Goal: Task Accomplishment & Management: Complete application form

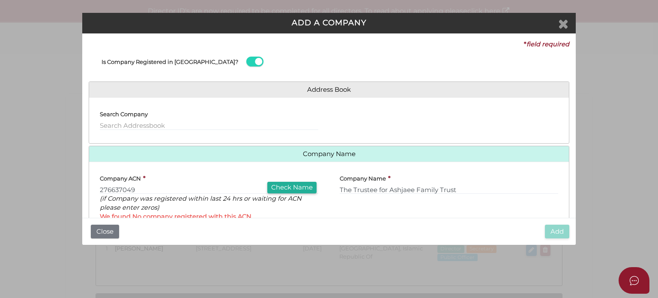
click at [565, 24] on icon "Close" at bounding box center [563, 23] width 10 height 13
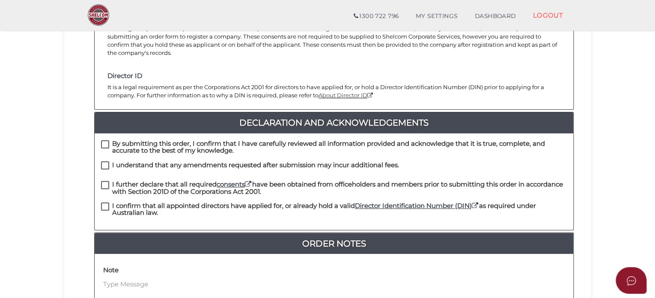
scroll to position [155, 0]
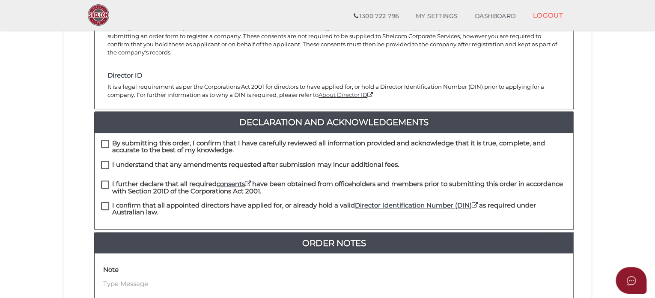
click at [108, 140] on label "By submitting this order, I confirm that I have carefully reviewed all informat…" at bounding box center [334, 145] width 466 height 11
checkbox input "true"
click at [103, 161] on label "I understand that any amendments requested after submission may incur additiona…" at bounding box center [250, 166] width 298 height 11
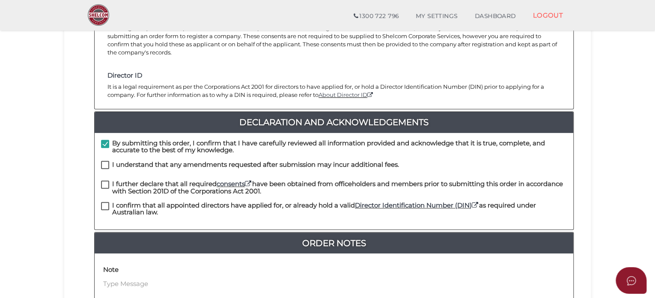
checkbox input "true"
click at [104, 180] on label "I further declare that all required consents have been obtained from officehold…" at bounding box center [334, 185] width 466 height 11
checkbox input "true"
click at [104, 202] on label "I confirm that all appointed directors have applied for, or already hold a vali…" at bounding box center [334, 207] width 466 height 11
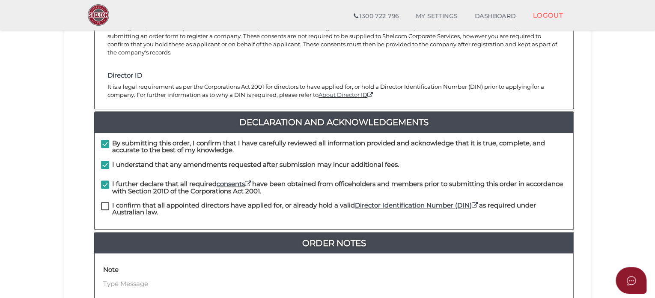
checkbox input "true"
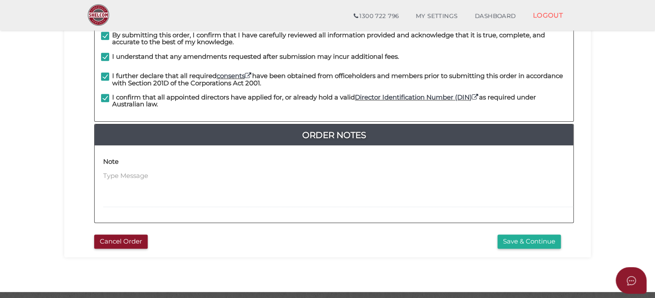
scroll to position [264, 0]
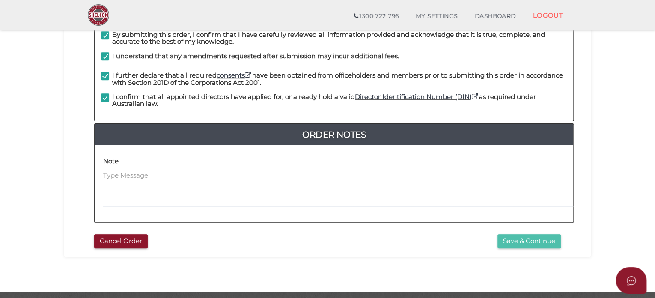
click at [522, 234] on button "Save & Continue" at bounding box center [529, 241] width 63 height 14
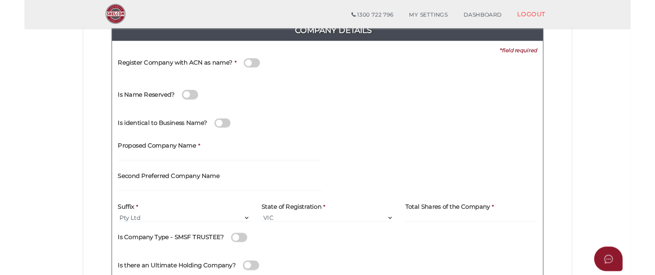
scroll to position [116, 0]
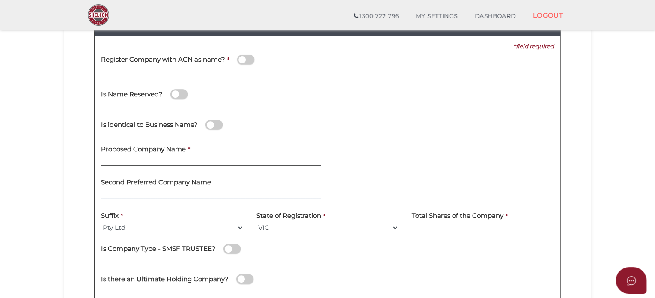
click at [122, 161] on input "text" at bounding box center [211, 160] width 220 height 9
paste input "WEB LIKE WEB PTY LTD"
click at [290, 185] on div "Second Preferred Company Name" at bounding box center [211, 185] width 220 height 27
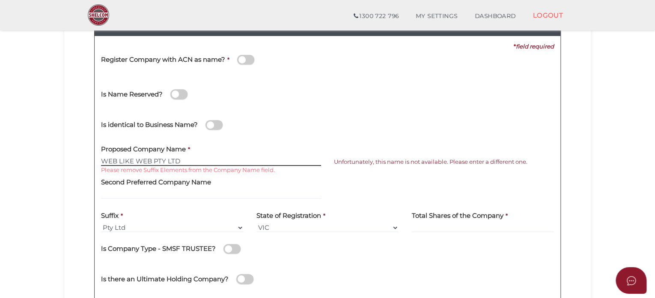
click at [190, 161] on input "WEB LIKE WEB PTY LTD" at bounding box center [211, 160] width 220 height 9
type input "WEB LIKE WEB"
click at [247, 179] on div "Second Preferred Company Name" at bounding box center [211, 185] width 220 height 27
click at [164, 161] on input "WEB LIKE WEB" at bounding box center [211, 160] width 220 height 9
click at [215, 120] on span at bounding box center [214, 125] width 17 height 10
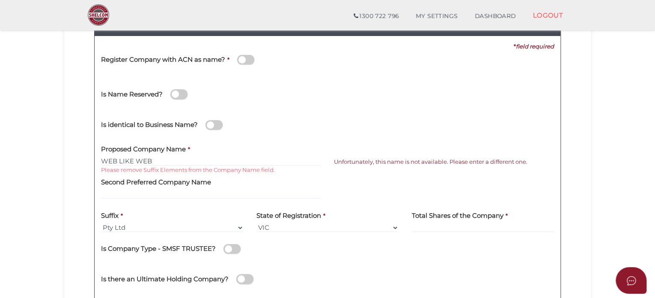
click at [0, 0] on input "checkbox" at bounding box center [0, 0] width 0 height 0
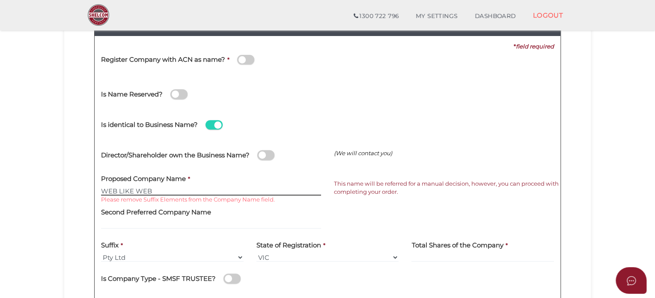
click at [190, 192] on input "WEB LIKE WEB" at bounding box center [211, 190] width 220 height 9
click at [281, 152] on div "Director/Shareholder own the Business Name?" at bounding box center [211, 150] width 220 height 24
click at [195, 191] on input "WEB LIKE WEB" at bounding box center [211, 190] width 220 height 9
drag, startPoint x: 156, startPoint y: 190, endPoint x: 101, endPoint y: 186, distance: 54.9
click at [101, 186] on input "WEB LIKE WEB" at bounding box center [211, 190] width 220 height 9
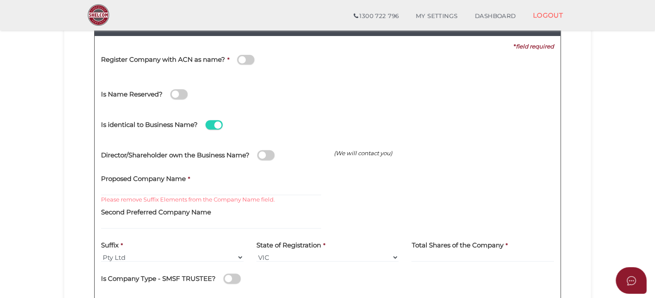
click at [349, 161] on div "(We will contact you)" at bounding box center [444, 153] width 233 height 30
click at [268, 155] on span at bounding box center [265, 155] width 17 height 10
click at [0, 0] on input "checkbox" at bounding box center [0, 0] width 0 height 0
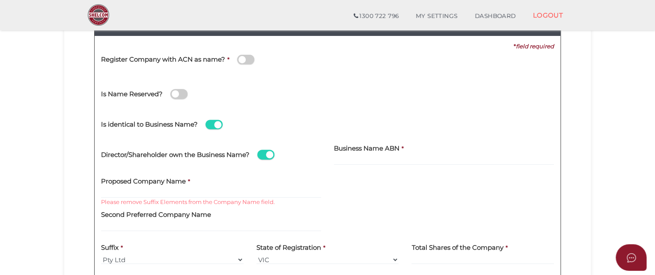
click at [445, 155] on div "Business Name ABN *" at bounding box center [444, 151] width 220 height 27
click at [414, 148] on div "Business Name ABN *" at bounding box center [444, 151] width 220 height 27
click at [372, 153] on label "Business Name ABN" at bounding box center [367, 147] width 66 height 18
click at [359, 159] on input at bounding box center [444, 160] width 220 height 9
click at [207, 195] on input "text" at bounding box center [211, 193] width 220 height 9
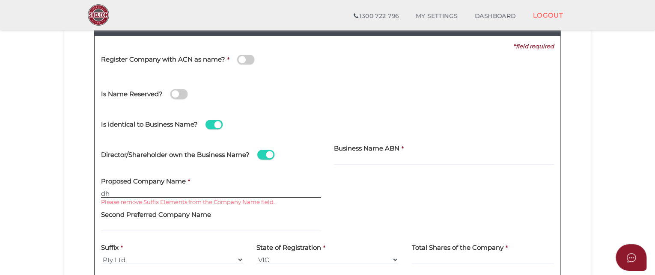
type input "d"
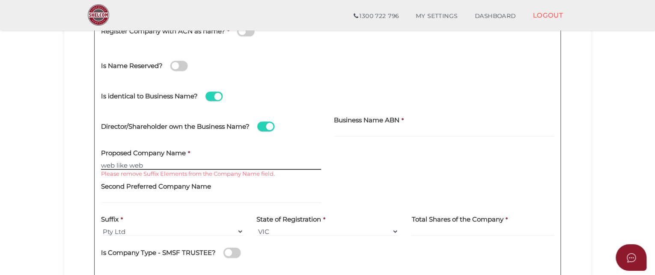
click at [223, 169] on input "web like web" at bounding box center [211, 165] width 220 height 9
type input "web like web"
click at [350, 176] on div at bounding box center [444, 180] width 220 height 8
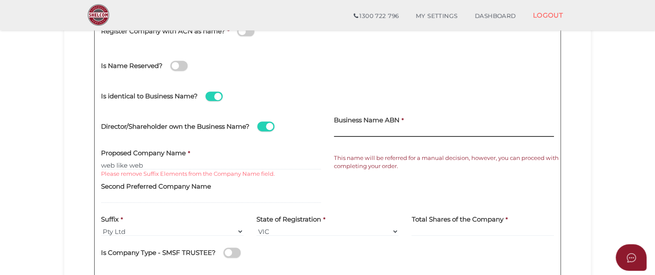
click at [351, 132] on input at bounding box center [444, 132] width 220 height 9
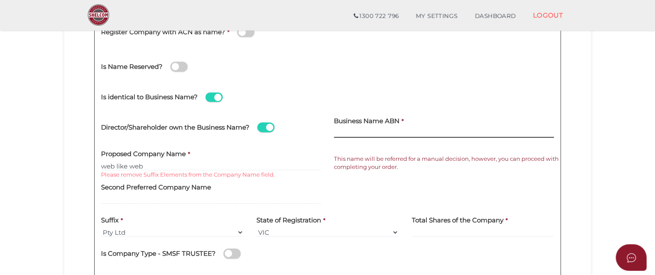
scroll to position [142, 0]
click at [266, 131] on span at bounding box center [265, 128] width 17 height 10
click at [0, 0] on input "checkbox" at bounding box center [0, 0] width 0 height 0
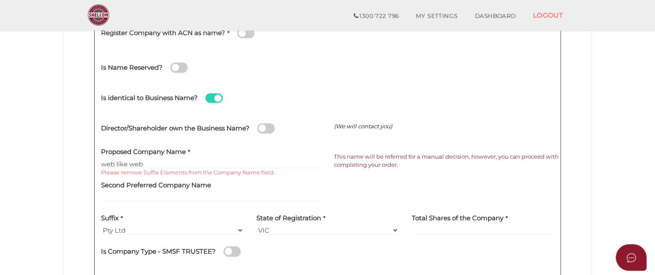
click at [212, 155] on div "Proposed Company Name * web like web Please remove Suffix Elements from the Com…" at bounding box center [211, 155] width 220 height 27
click at [203, 163] on input "web like web" at bounding box center [211, 163] width 220 height 9
click at [217, 100] on span at bounding box center [214, 98] width 17 height 10
click at [0, 0] on input "checkbox" at bounding box center [0, 0] width 0 height 0
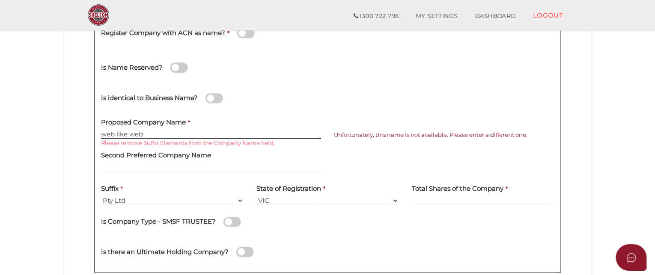
click at [159, 131] on input "web like web" at bounding box center [211, 134] width 220 height 9
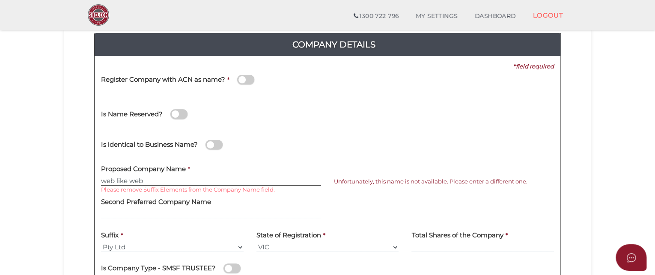
scroll to position [93, 0]
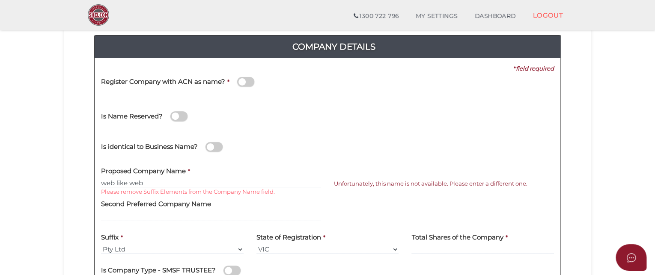
click at [215, 150] on span at bounding box center [214, 147] width 17 height 10
click at [0, 0] on input "checkbox" at bounding box center [0, 0] width 0 height 0
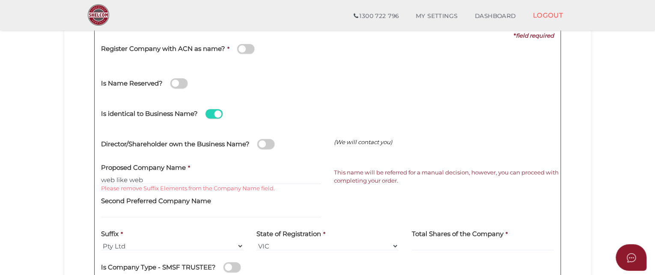
scroll to position [137, 0]
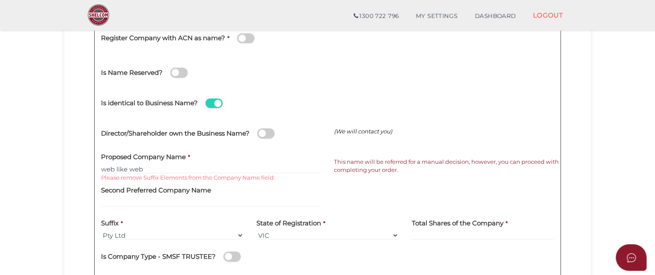
click at [274, 132] on span at bounding box center [265, 133] width 17 height 10
click at [0, 0] on input "checkbox" at bounding box center [0, 0] width 0 height 0
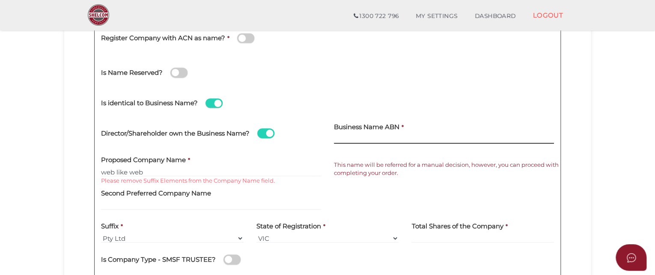
paste input "69 969 510 255"
type input "69 969 510 255"
click at [322, 153] on div "Proposed Company Name * web like web Please remove Suffix Elements from the Com…" at bounding box center [211, 166] width 233 height 33
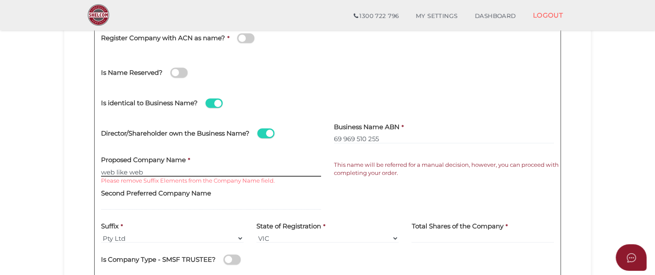
click at [190, 173] on input "web like web" at bounding box center [211, 171] width 220 height 9
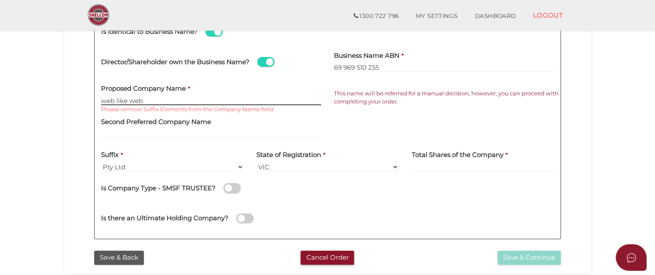
scroll to position [211, 0]
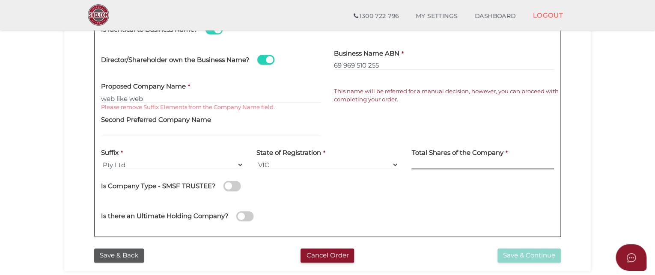
click at [447, 164] on input at bounding box center [483, 164] width 143 height 9
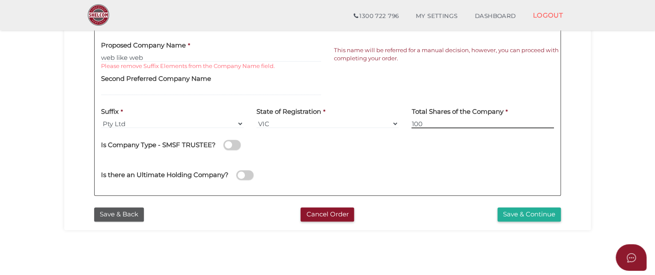
scroll to position [277, 0]
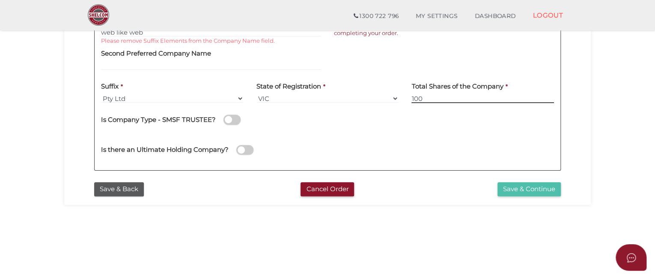
type input "100"
click at [507, 194] on button "Save & Continue" at bounding box center [529, 189] width 63 height 14
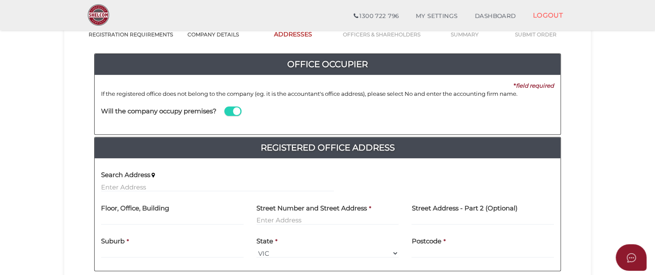
scroll to position [75, 0]
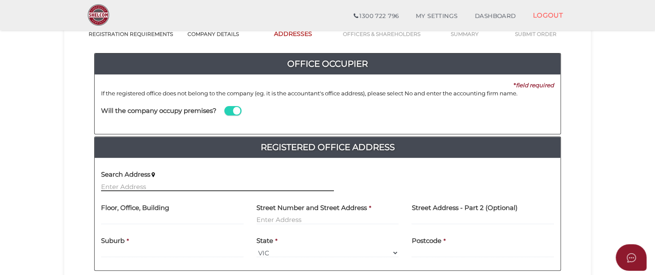
click at [135, 183] on input "text" at bounding box center [217, 186] width 233 height 9
paste input "10 Mahogany Ct GREENSBOROUGH VIC 3088 Australia"
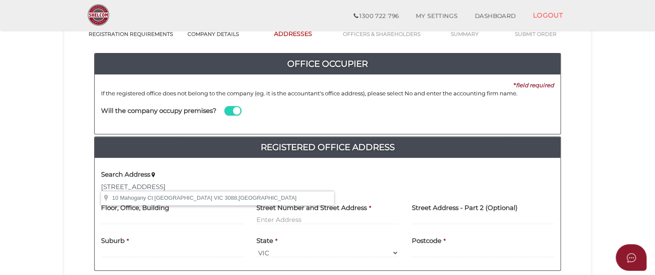
type input "10 Mahogany Ct, Greensborough VIC 3088, Australia"
type input "10 Mahogany Court"
type input "Greensborough"
select select "VIC"
type input "3088"
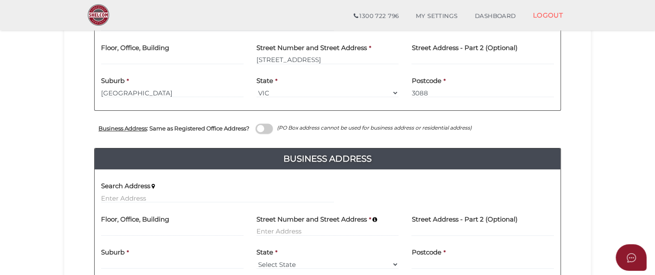
scroll to position [344, 0]
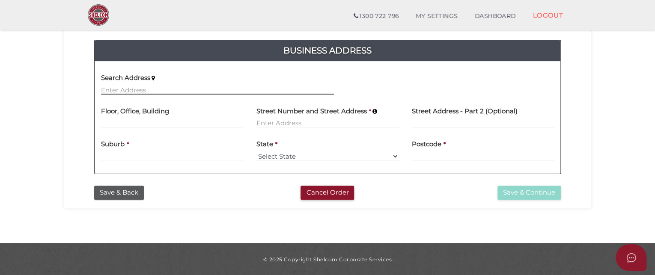
click at [123, 93] on input "text" at bounding box center [217, 89] width 233 height 9
paste input "[STREET_ADDRESS]"
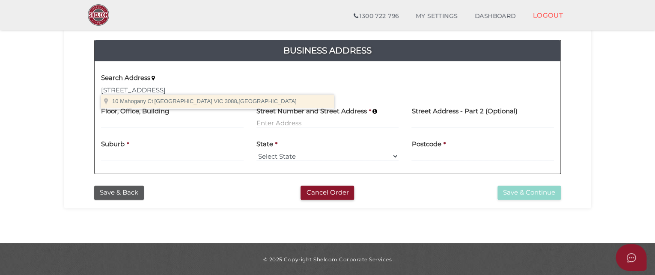
type input "[STREET_ADDRESS]"
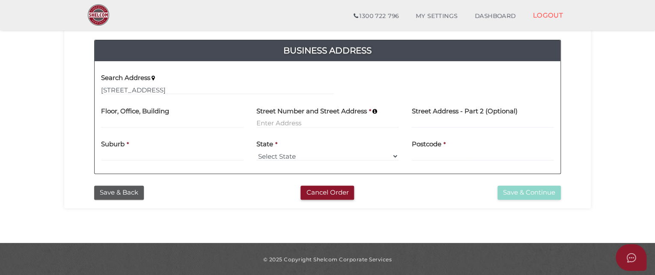
type input "[STREET_ADDRESS]"
type input "[GEOGRAPHIC_DATA]"
select select "VIC"
type input "3088"
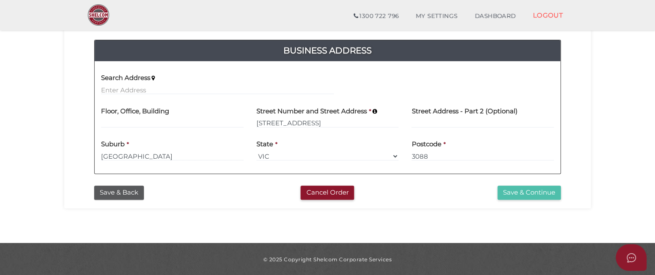
click at [513, 192] on button "Save & Continue" at bounding box center [529, 193] width 63 height 14
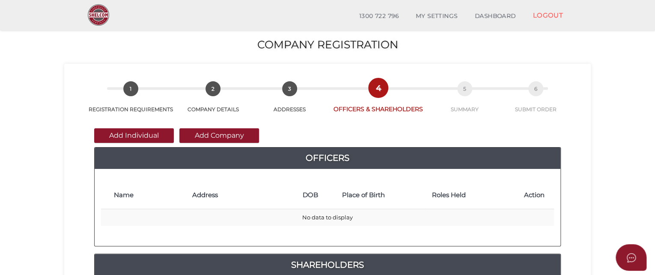
scroll to position [67, 0]
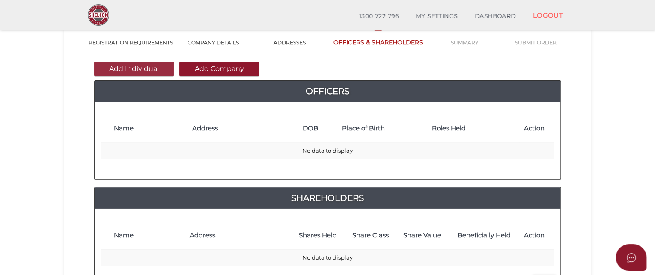
click at [136, 72] on button "Add Individual" at bounding box center [134, 69] width 80 height 15
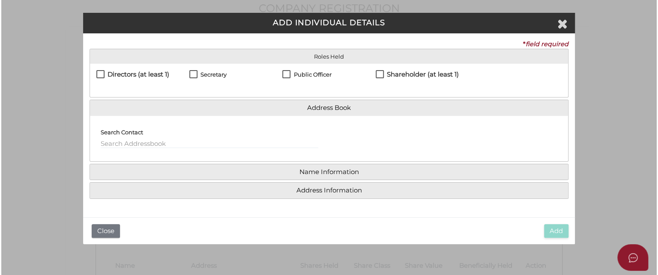
scroll to position [0, 0]
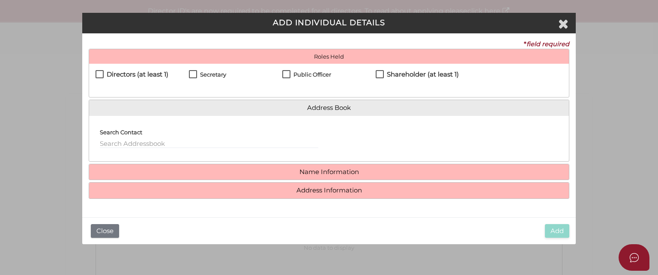
click at [104, 73] on label "Directors (at least 1)" at bounding box center [132, 76] width 73 height 11
checkbox input "true"
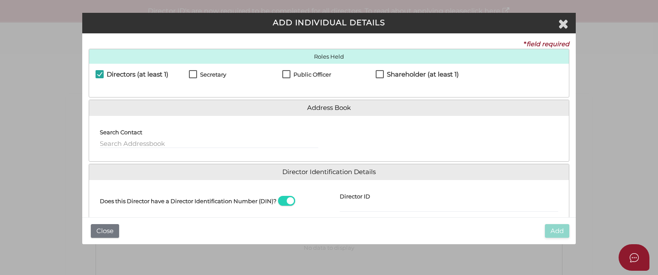
click at [195, 72] on label "Secretary" at bounding box center [207, 77] width 37 height 11
checkbox input "true"
click at [286, 76] on label "Public Officer" at bounding box center [306, 77] width 49 height 11
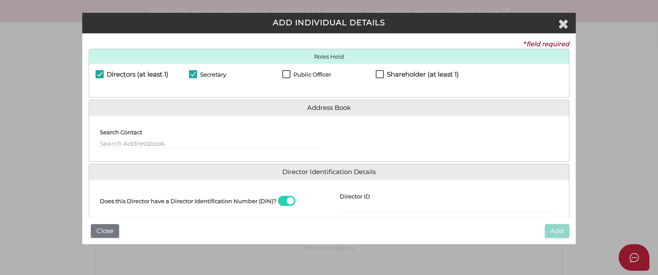
checkbox input "true"
click at [379, 75] on label "Shareholder (at least 1)" at bounding box center [417, 76] width 83 height 11
checkbox input "true"
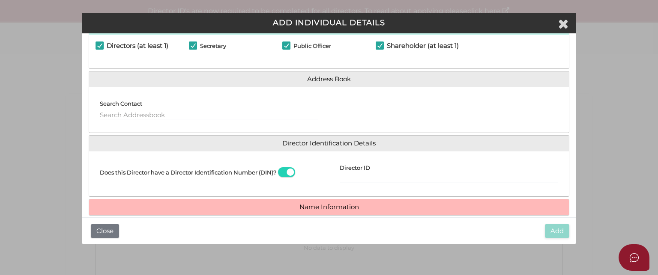
scroll to position [96, 0]
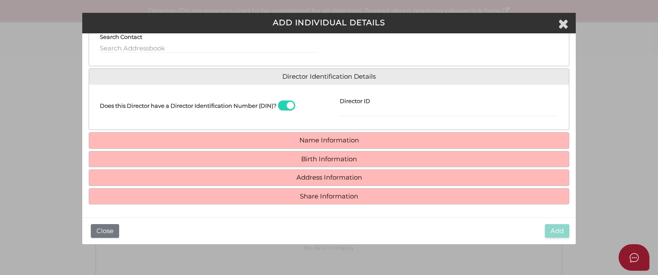
click at [335, 146] on h4 "Name Information" at bounding box center [329, 141] width 480 height 16
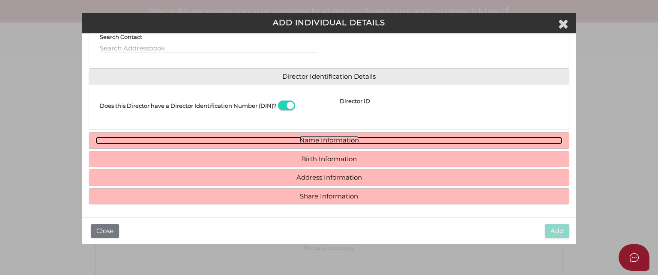
click at [334, 142] on link "Name Information" at bounding box center [329, 140] width 467 height 7
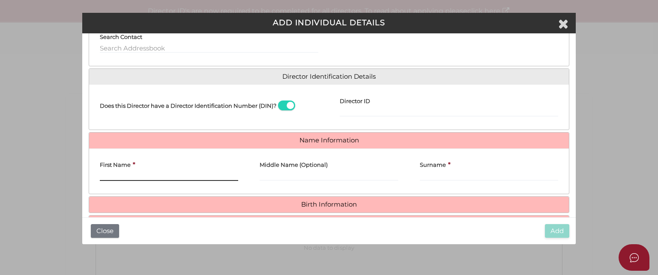
click at [148, 173] on input "First Name" at bounding box center [169, 176] width 138 height 9
paste input "NAVID"
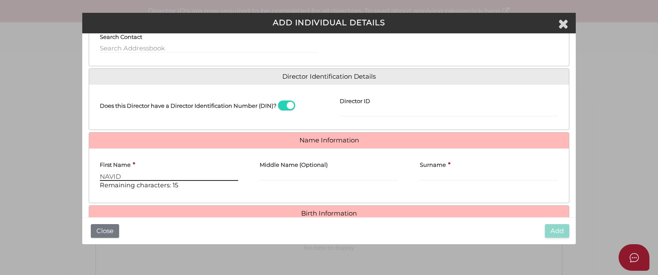
type input "NAVID"
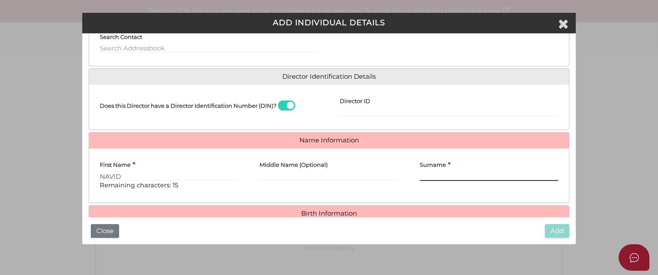
click at [427, 178] on input "Surname" at bounding box center [489, 176] width 138 height 9
paste input "TAVIZI"
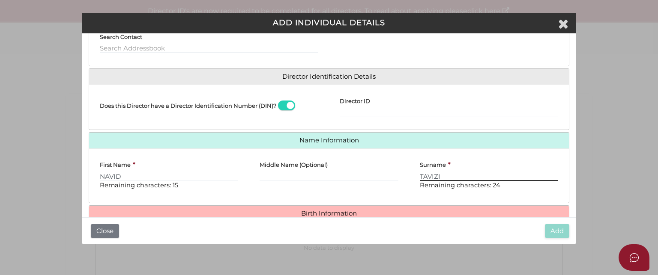
scroll to position [149, 0]
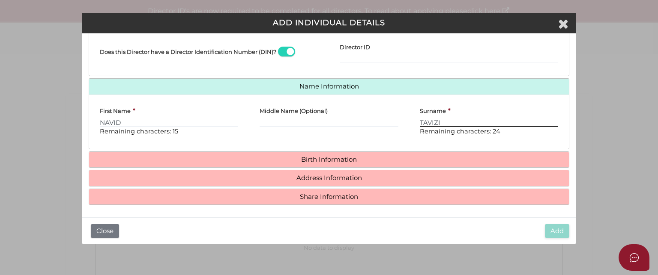
type input "TAVIZI"
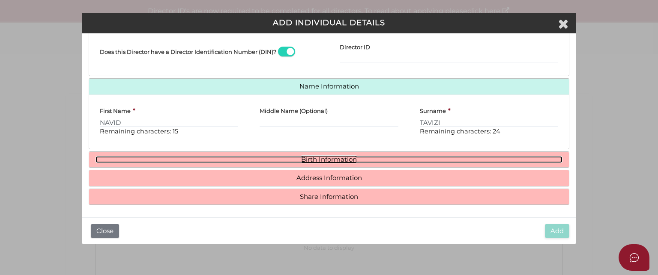
click at [355, 159] on link "Birth Information" at bounding box center [329, 159] width 467 height 7
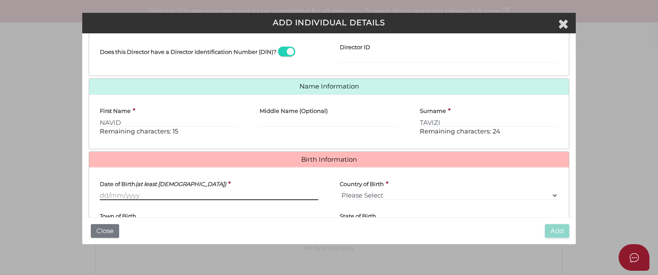
click at [127, 194] on input "Date of Birth (at least 18 years old)" at bounding box center [209, 195] width 218 height 9
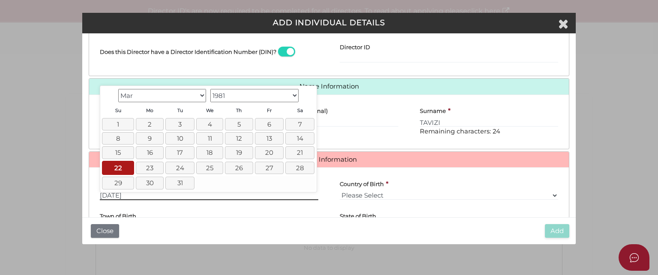
type input "22/03/1981"
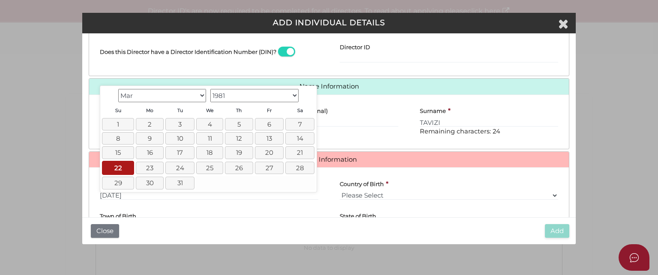
click at [197, 236] on div "Add Close" at bounding box center [328, 231] width 493 height 27
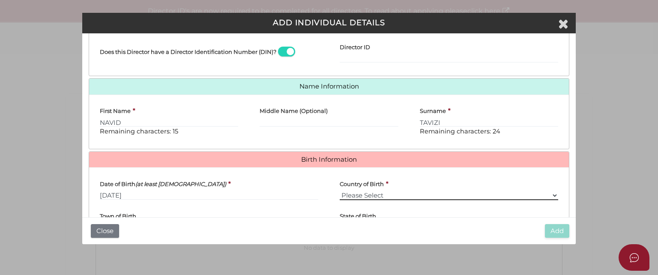
click at [375, 191] on select "Please Select v Australia Afghanistan Albania Algeria American Samoa Andorra An…" at bounding box center [449, 195] width 218 height 9
select select "Iran, Islamic Republic of"
click at [340, 191] on select "Please Select v Australia Afghanistan Albania Algeria American Samoa Andorra An…" at bounding box center [449, 195] width 218 height 9
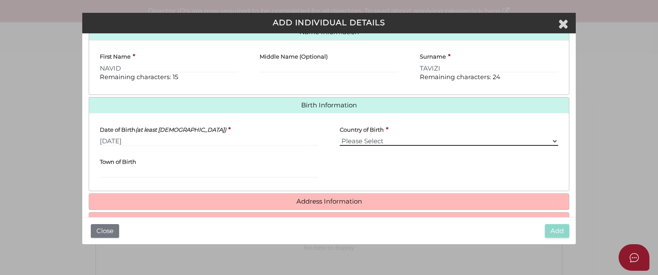
scroll to position [227, 0]
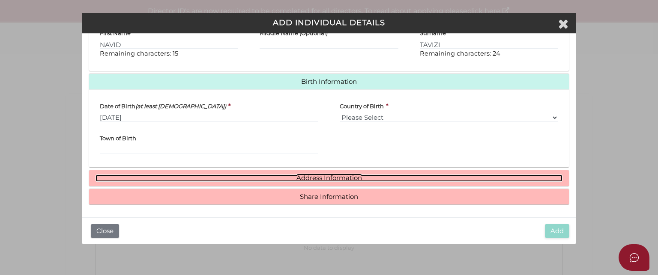
click at [325, 178] on link "Address Information" at bounding box center [329, 178] width 467 height 7
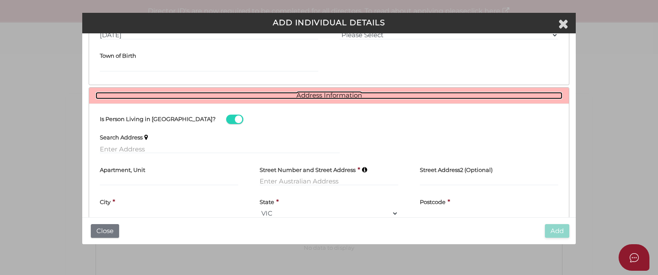
scroll to position [328, 0]
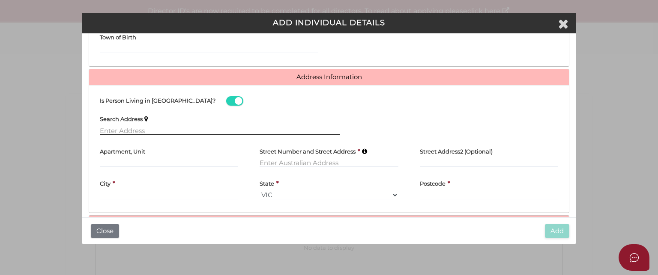
click at [137, 128] on input "text" at bounding box center [220, 130] width 240 height 9
paste input "10 Mahogany Ct GREENSBOROUGH VIC 3088 Australia"
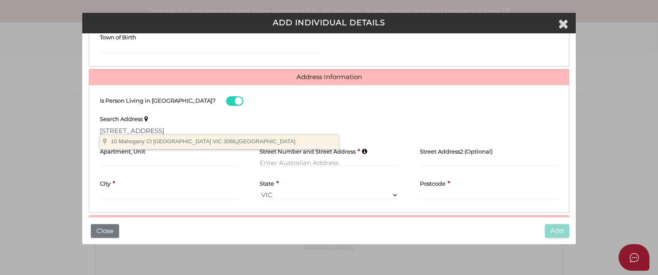
type input "10 Mahogany Ct, Greensborough VIC 3088, Australia"
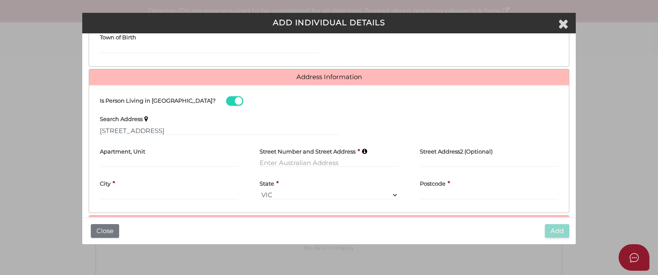
type input "10 Mahogany Court"
type input "Greensborough"
select select "VIC"
type input "3088"
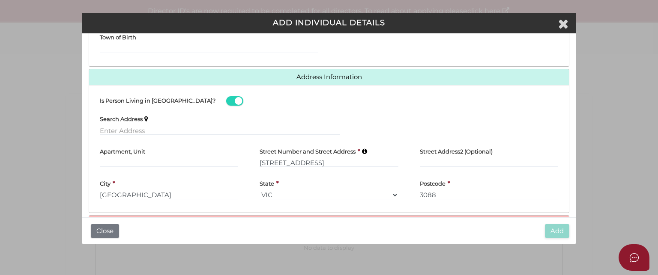
scroll to position [355, 0]
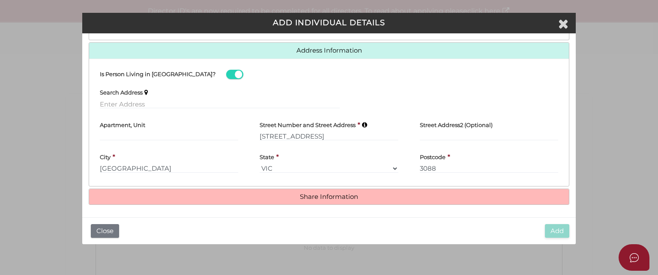
click at [315, 202] on h4 "Share Information" at bounding box center [329, 197] width 480 height 16
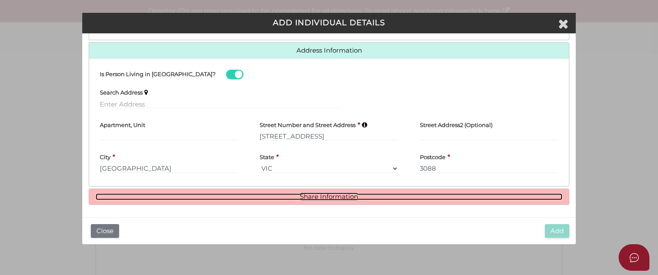
click at [317, 196] on link "Share Information" at bounding box center [329, 197] width 467 height 7
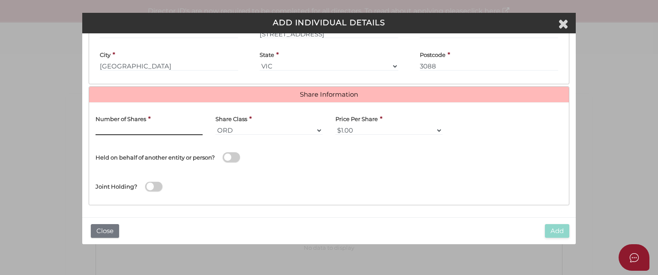
click at [152, 126] on input "text" at bounding box center [149, 130] width 107 height 9
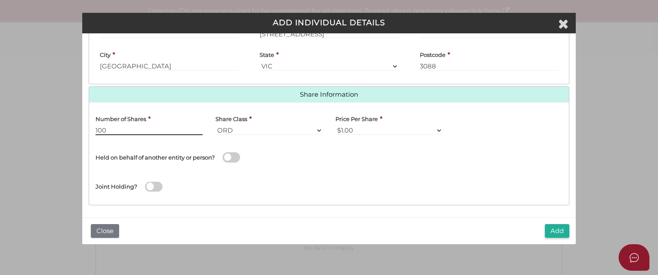
type input "100"
click at [309, 127] on select "ORD A CLASS B CLASS C CLASS D CLASS EMP FOU LG MAN RED SPE PRF CUMP NCP REDP NR…" at bounding box center [268, 130] width 107 height 9
click at [365, 126] on select "$1.00 $0.01 $0.001 $0.0001 $0.10 $0.50 $2.00 $5.00 $10.00 Other" at bounding box center [388, 130] width 107 height 9
click at [335, 126] on select "$1.00 $0.01 $0.001 $0.0001 $0.10 $0.50 $2.00 $5.00 $10.00 Other" at bounding box center [388, 130] width 107 height 9
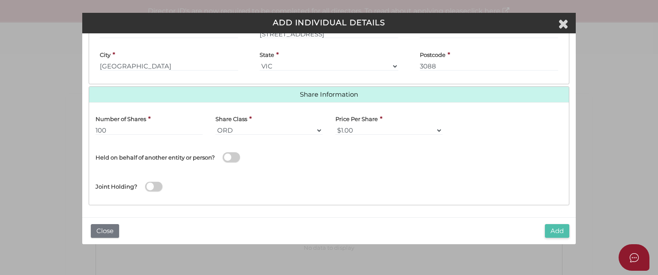
click at [562, 235] on button "Add" at bounding box center [557, 231] width 24 height 14
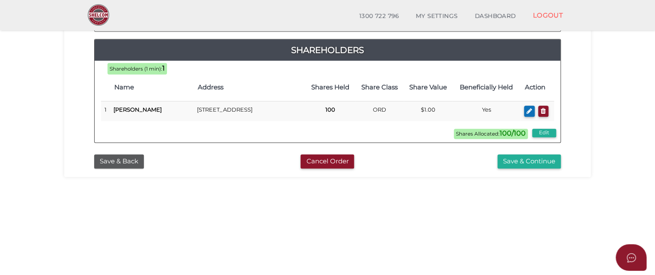
scroll to position [224, 0]
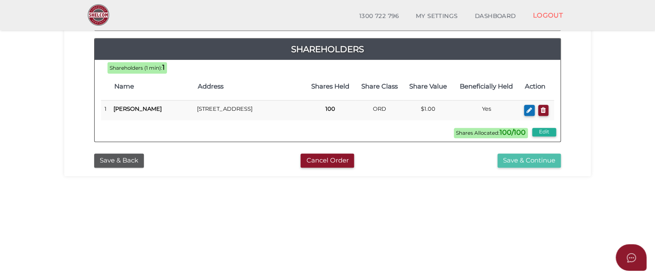
click at [534, 168] on button "Save & Continue" at bounding box center [529, 161] width 63 height 14
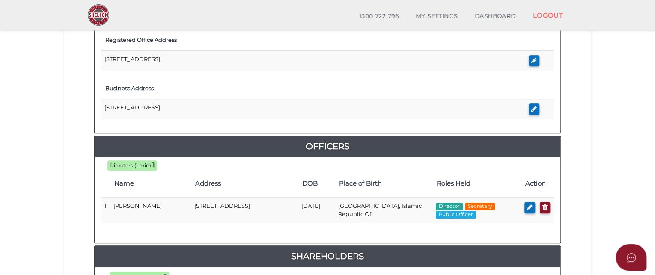
scroll to position [214, 0]
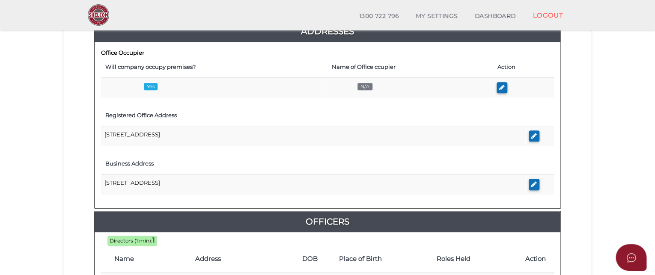
click at [386, 176] on td "[STREET_ADDRESS]" at bounding box center [313, 185] width 424 height 20
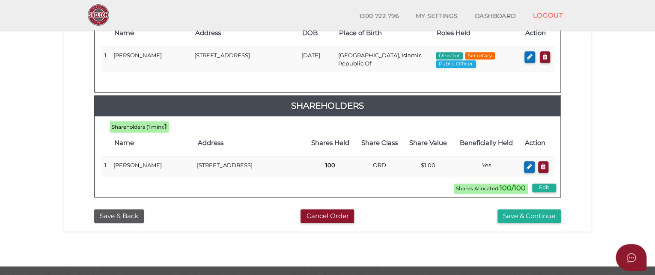
scroll to position [466, 0]
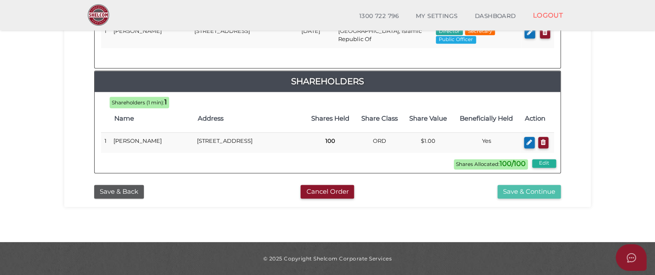
click at [537, 191] on button "Save & Continue" at bounding box center [529, 192] width 63 height 14
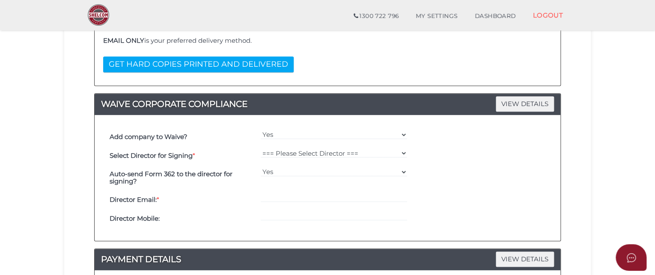
scroll to position [178, 0]
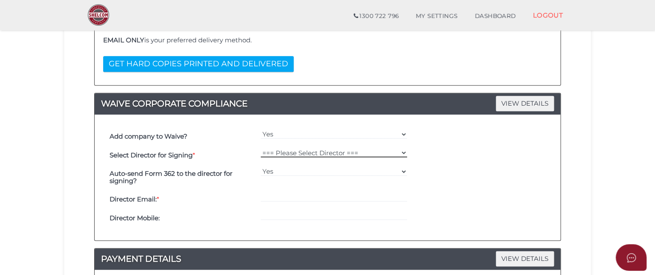
click at [407, 150] on select "=== Please Select Director === [PERSON_NAME]" at bounding box center [334, 152] width 147 height 9
select select "000027201"
click at [261, 148] on select "=== Please Select Director === [PERSON_NAME]" at bounding box center [334, 152] width 147 height 9
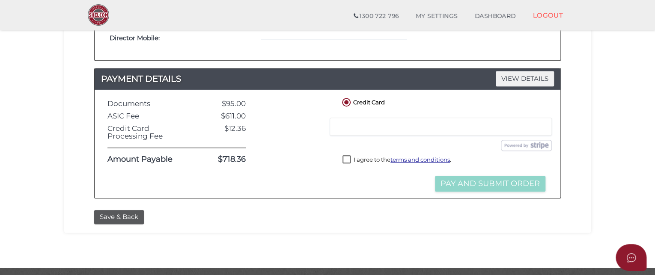
scroll to position [361, 0]
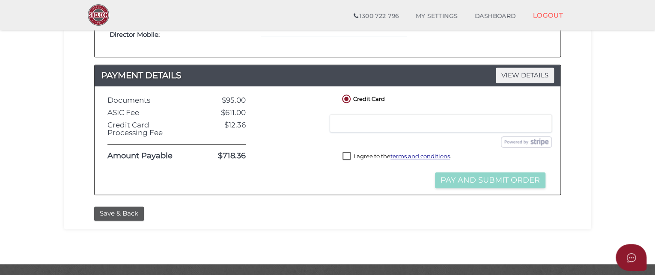
click at [320, 179] on div at bounding box center [293, 141] width 82 height 96
click at [349, 155] on label "I agree to the terms and conditions ." at bounding box center [397, 157] width 109 height 11
checkbox input "true"
click at [499, 183] on button "Pay and Submit Order" at bounding box center [490, 181] width 110 height 16
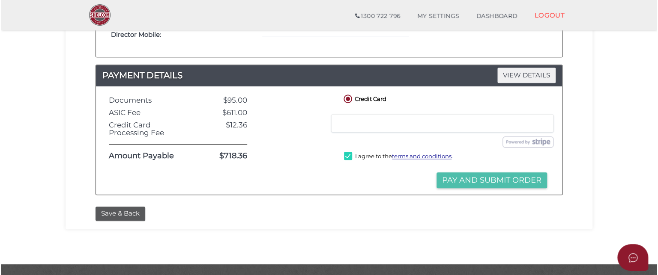
scroll to position [0, 0]
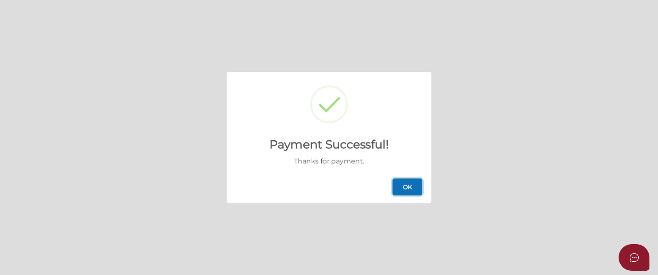
click at [406, 188] on button "OK" at bounding box center [407, 187] width 30 height 17
